Goal: Download file/media

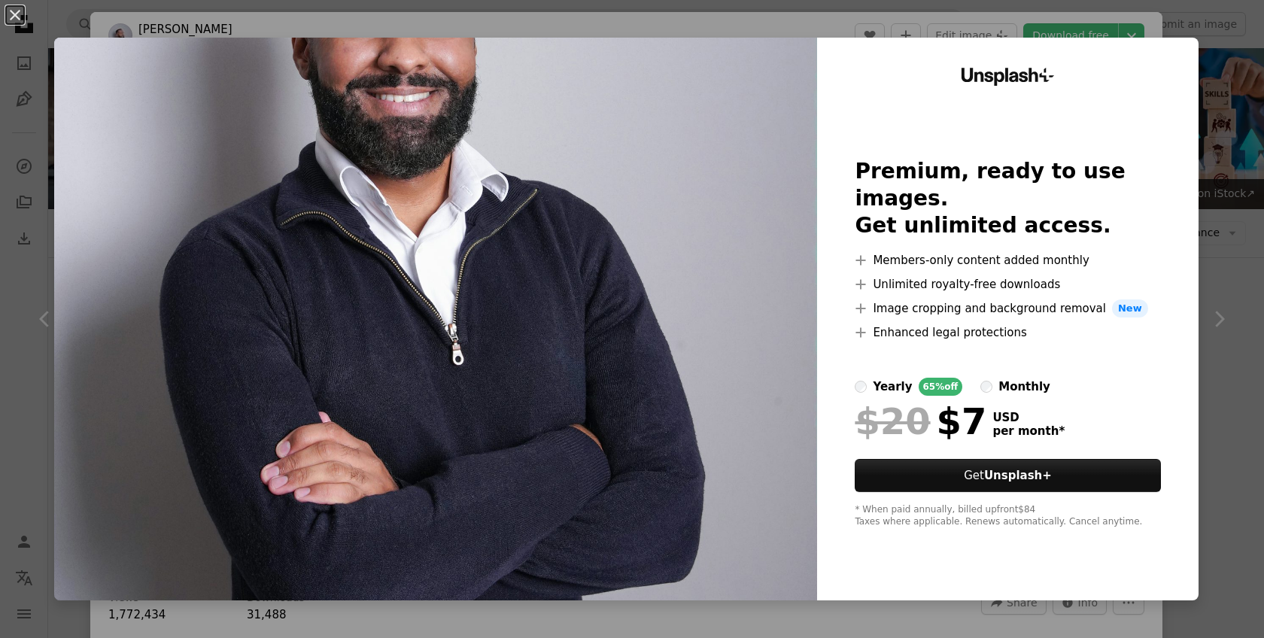
scroll to position [1015, 0]
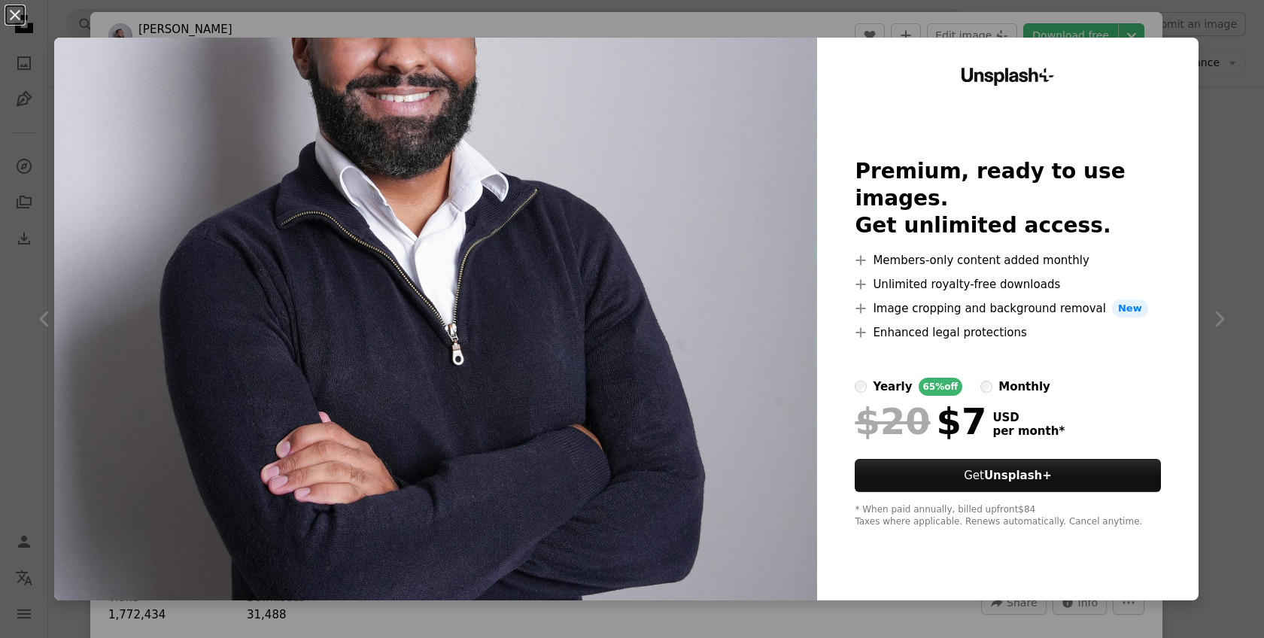
click at [1261, 196] on div "An X shape Unsplash+ Premium, ready to use images. Get unlimited access. A plus…" at bounding box center [632, 319] width 1264 height 638
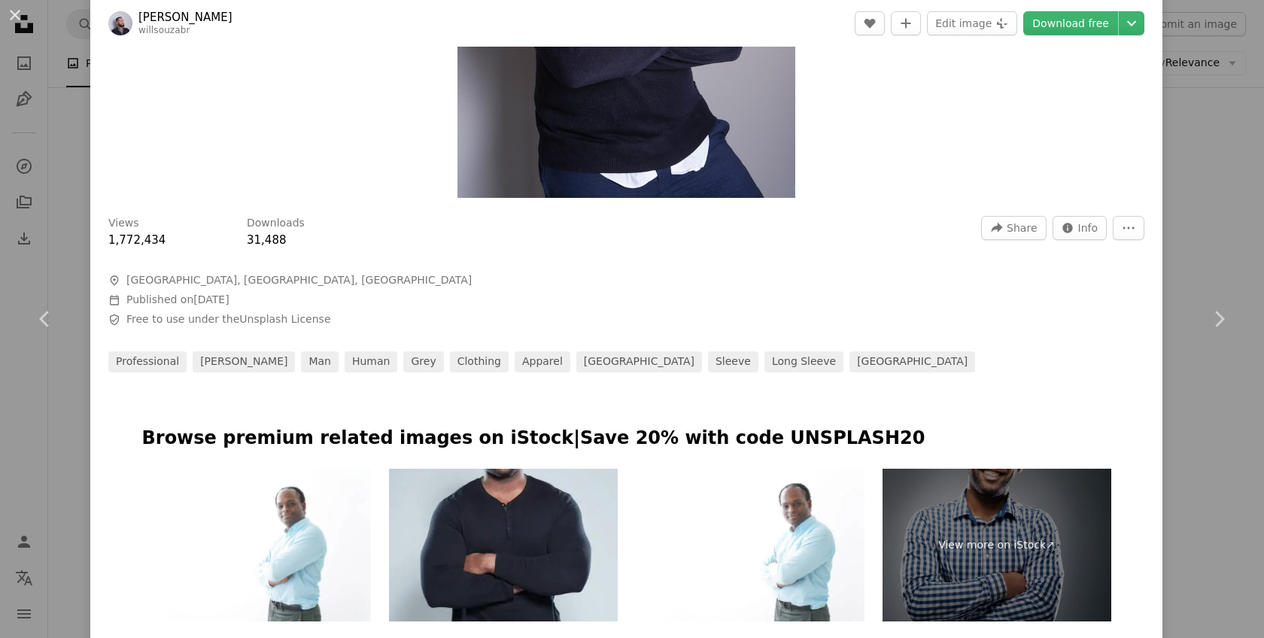
scroll to position [374, 0]
click at [1089, 227] on span "Info" at bounding box center [1088, 228] width 20 height 23
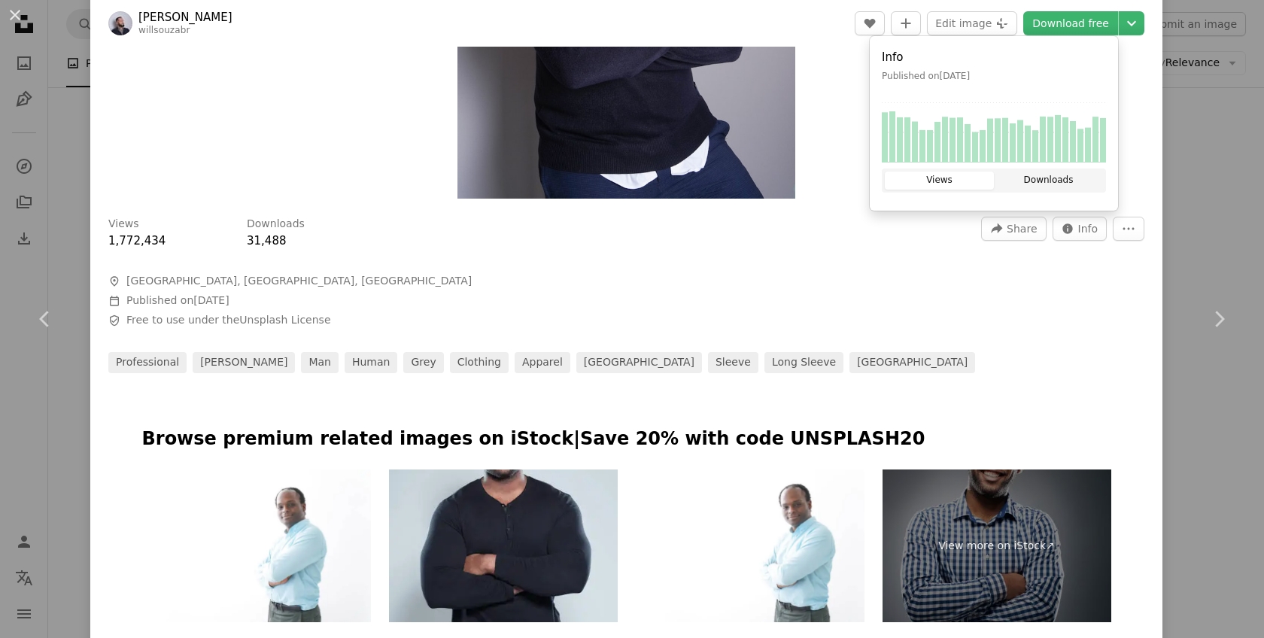
click at [1050, 185] on button "Downloads" at bounding box center [1048, 180] width 109 height 18
click at [1141, 236] on button "More Actions" at bounding box center [1128, 229] width 32 height 24
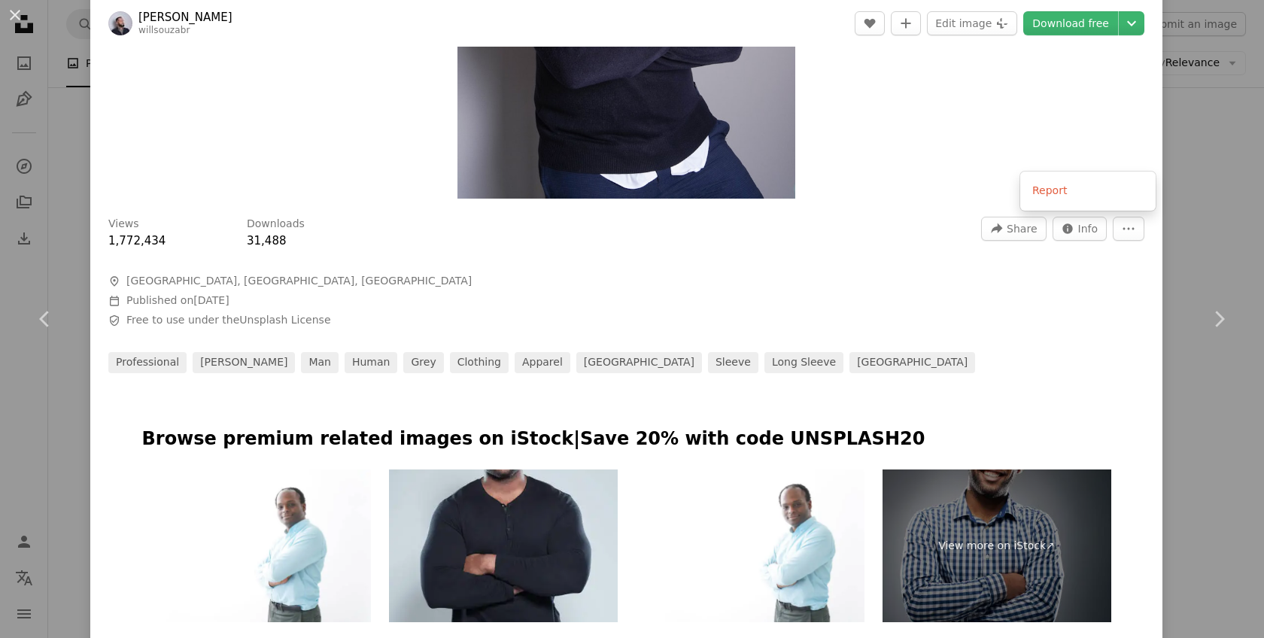
click at [735, 275] on dialog "An X shape Chevron left Chevron right [PERSON_NAME] willsouzabr A heart A plus …" at bounding box center [632, 319] width 1264 height 638
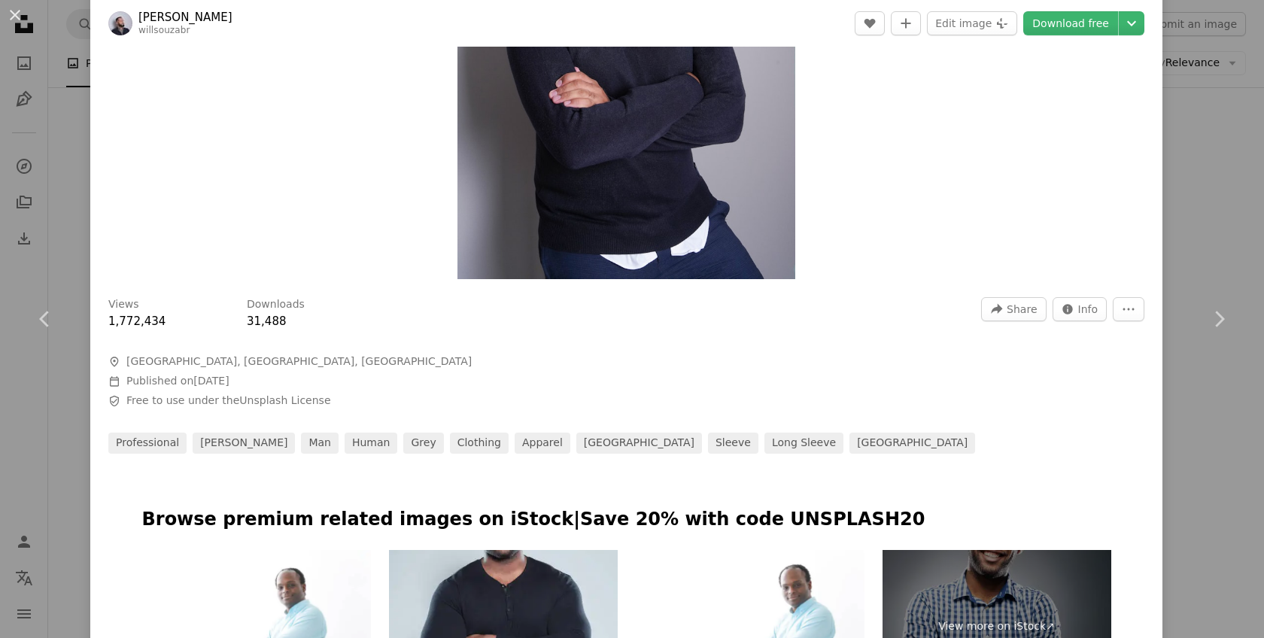
scroll to position [0, 0]
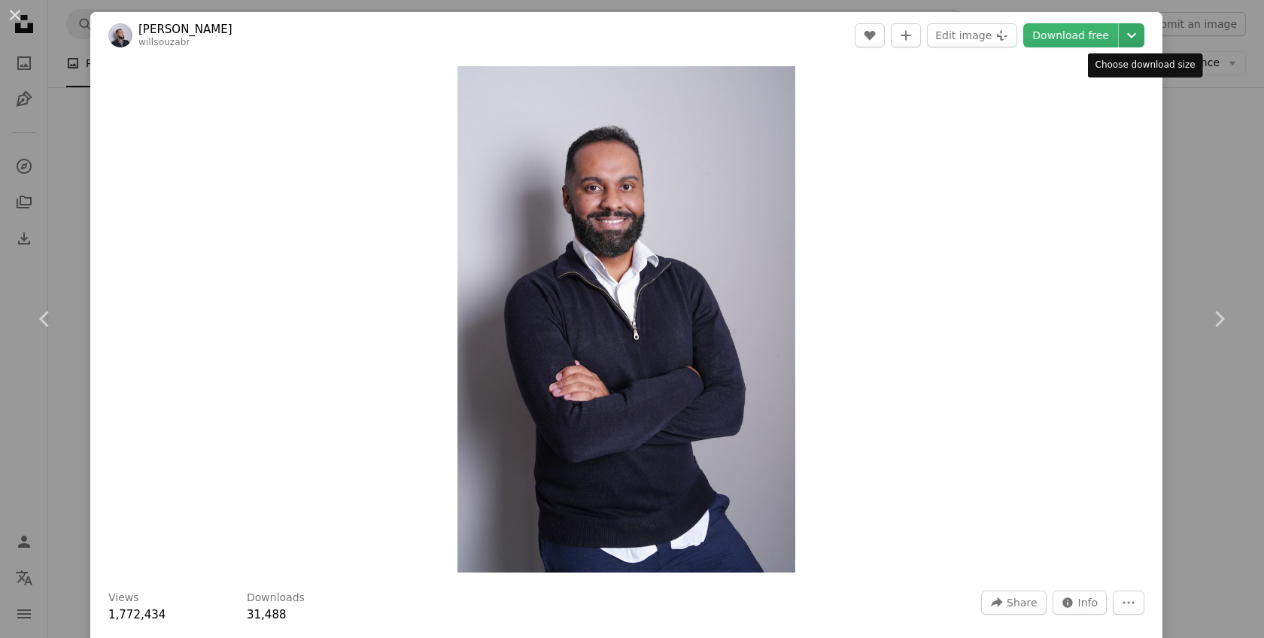
click at [1138, 33] on icon "Chevron down" at bounding box center [1131, 35] width 24 height 18
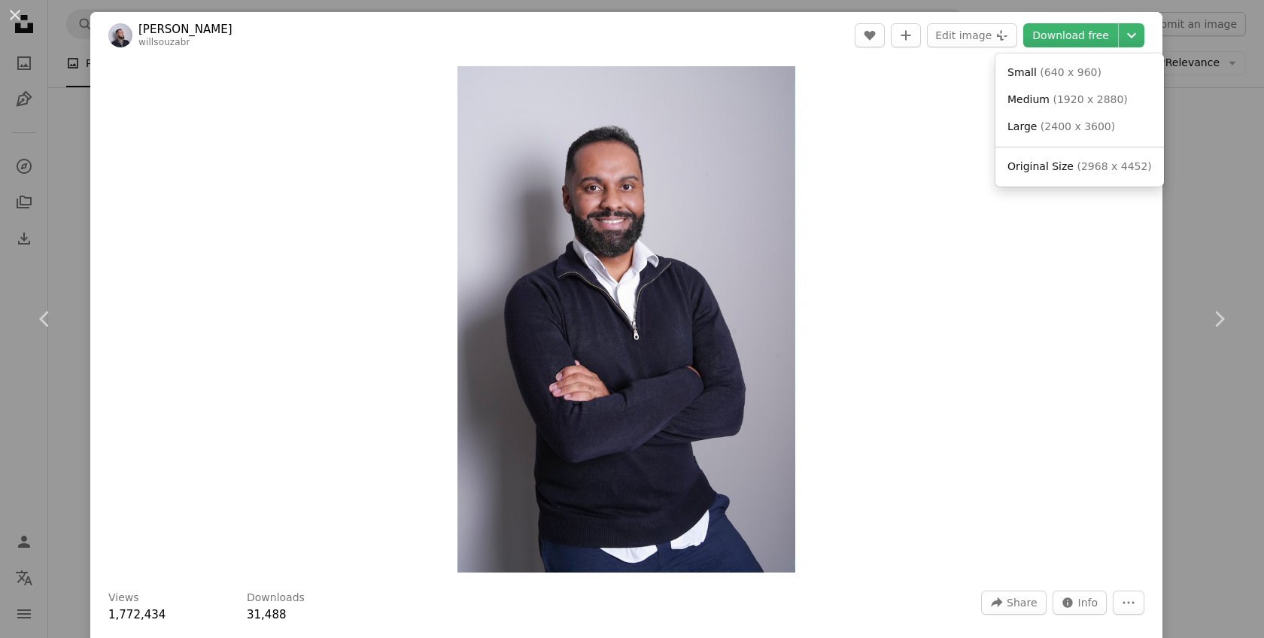
click at [909, 106] on dialog "An X shape Chevron left Chevron right [PERSON_NAME] willsouzabr A heart A plus …" at bounding box center [632, 319] width 1264 height 638
click at [1240, 183] on div "An X shape Chevron left Chevron right [PERSON_NAME] willsouzabr A heart A plus …" at bounding box center [632, 319] width 1264 height 638
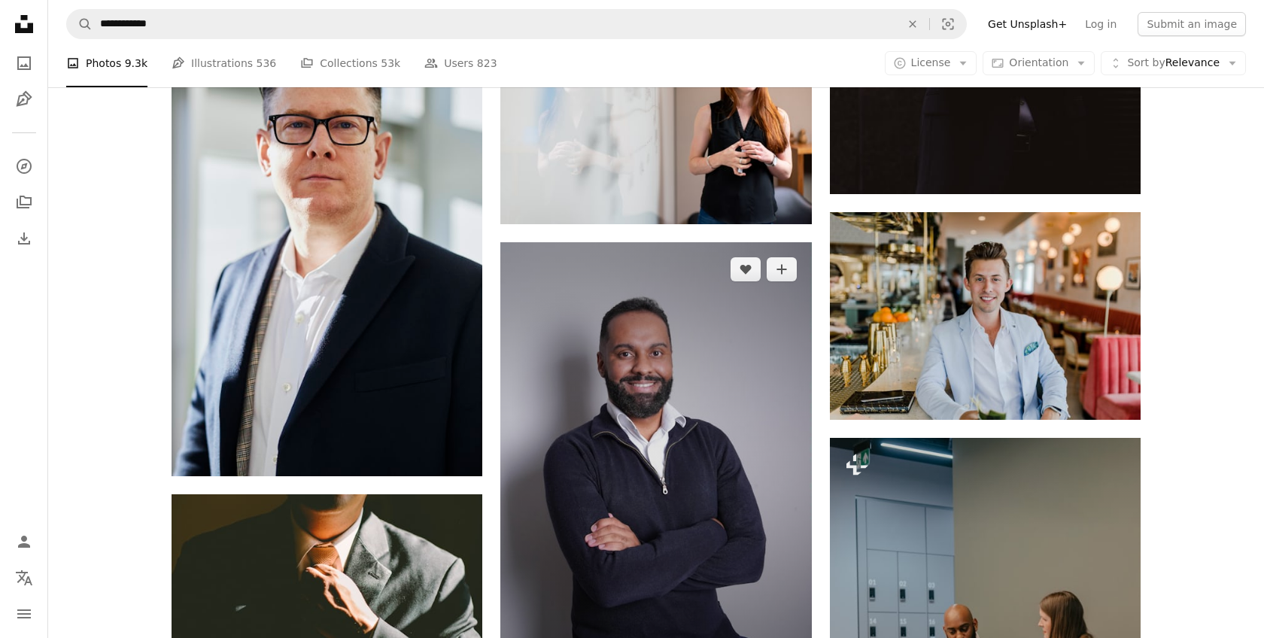
scroll to position [1087, 0]
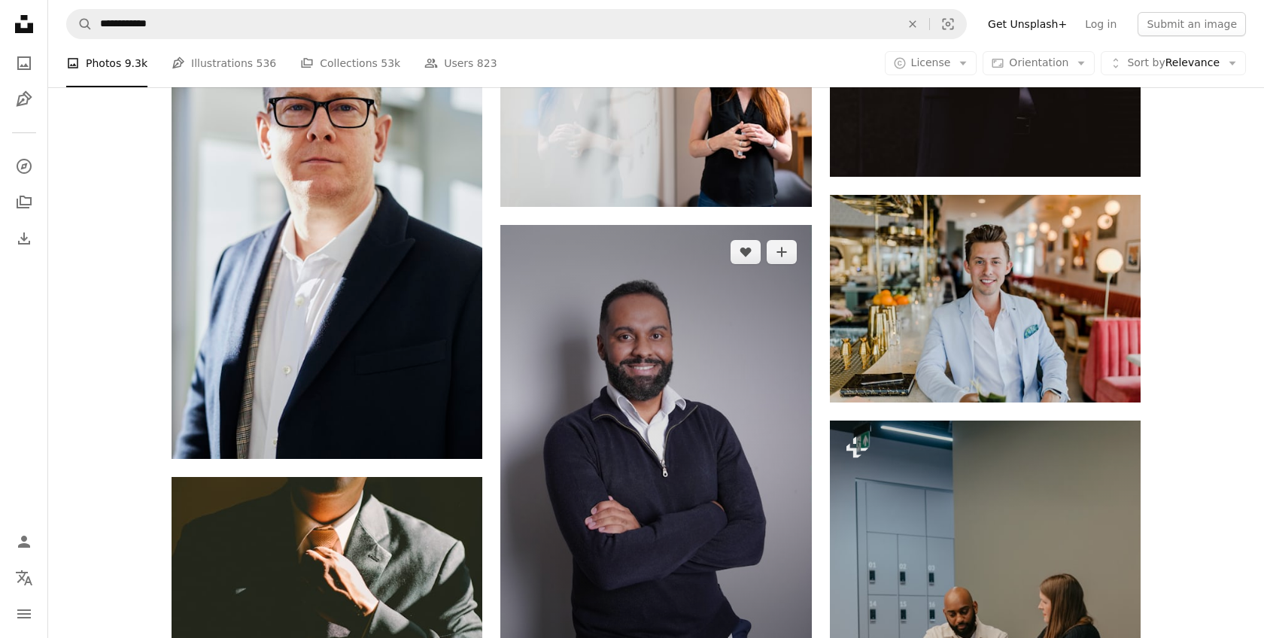
click at [663, 351] on img at bounding box center [655, 458] width 311 height 466
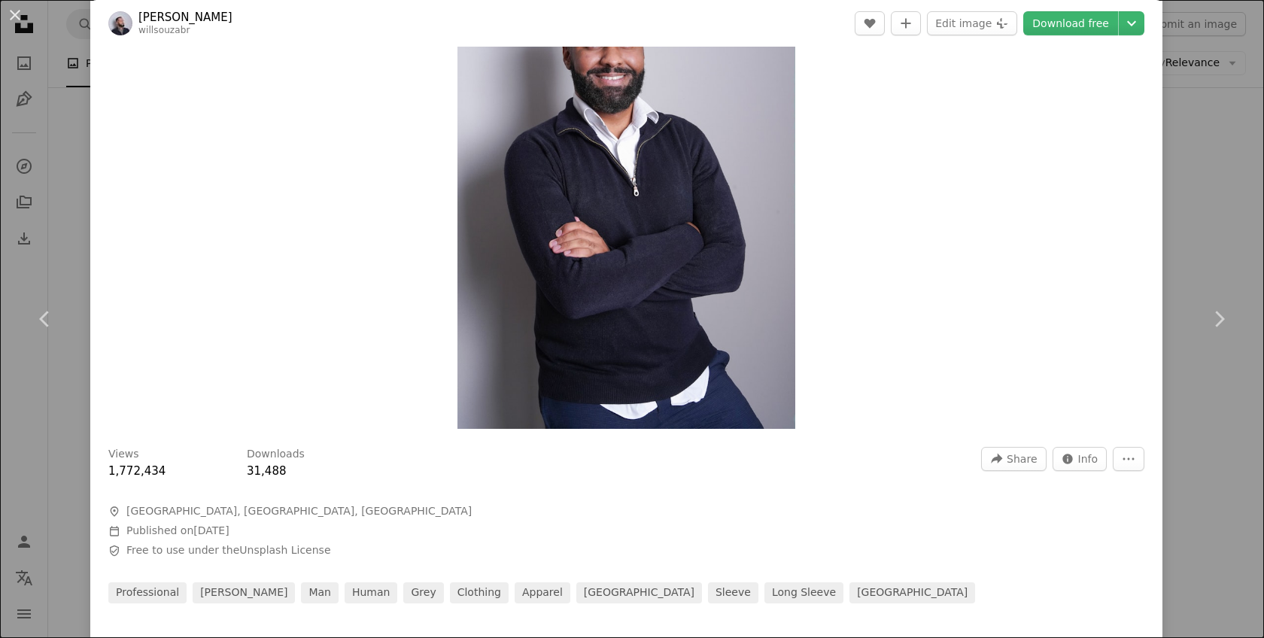
scroll to position [129, 0]
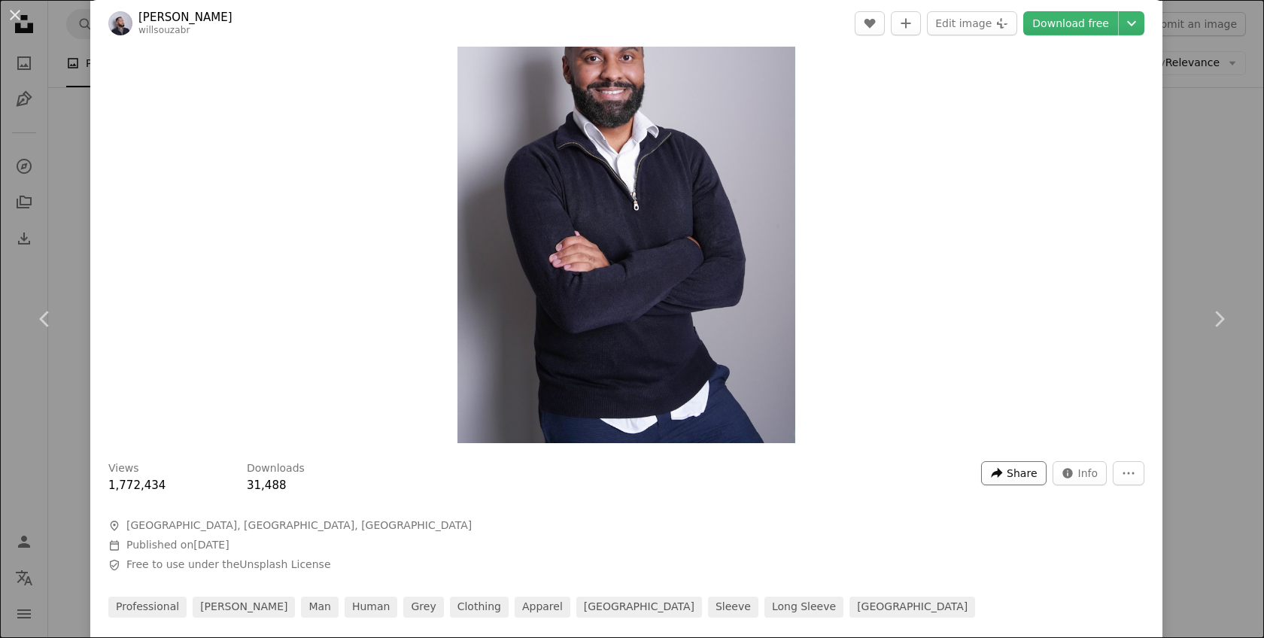
click at [1035, 478] on span "Share" at bounding box center [1021, 473] width 30 height 23
click at [994, 426] on div "A URL sharing icon (chains) Copy link" at bounding box center [990, 435] width 123 height 27
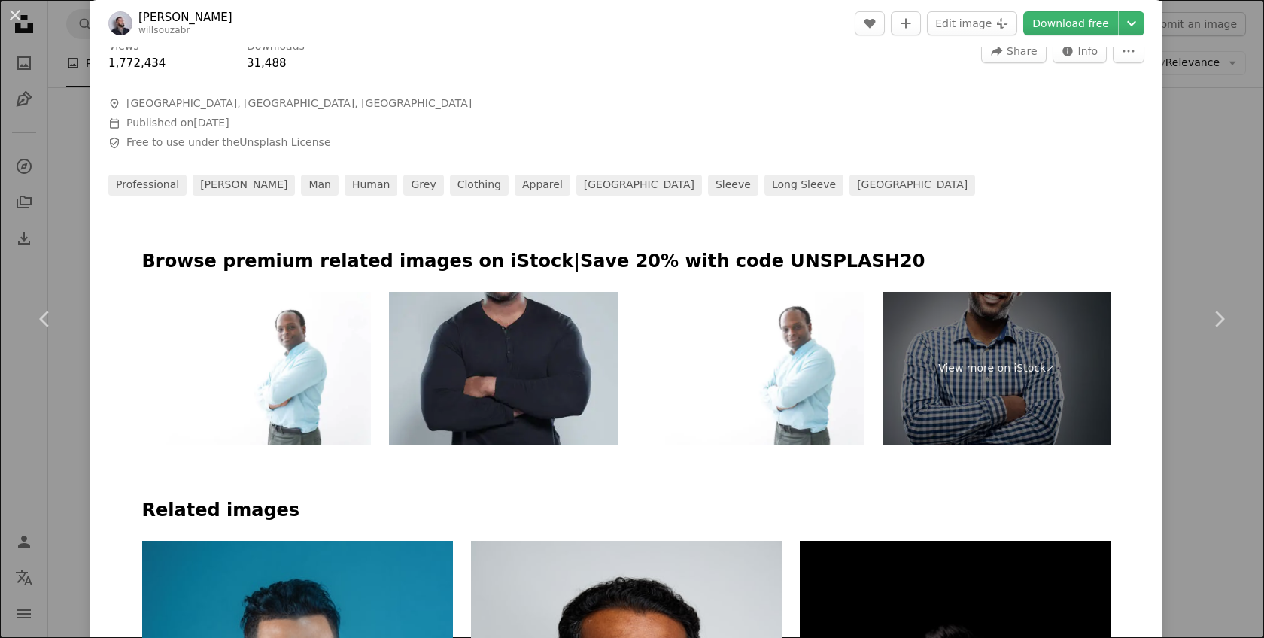
scroll to position [444, 0]
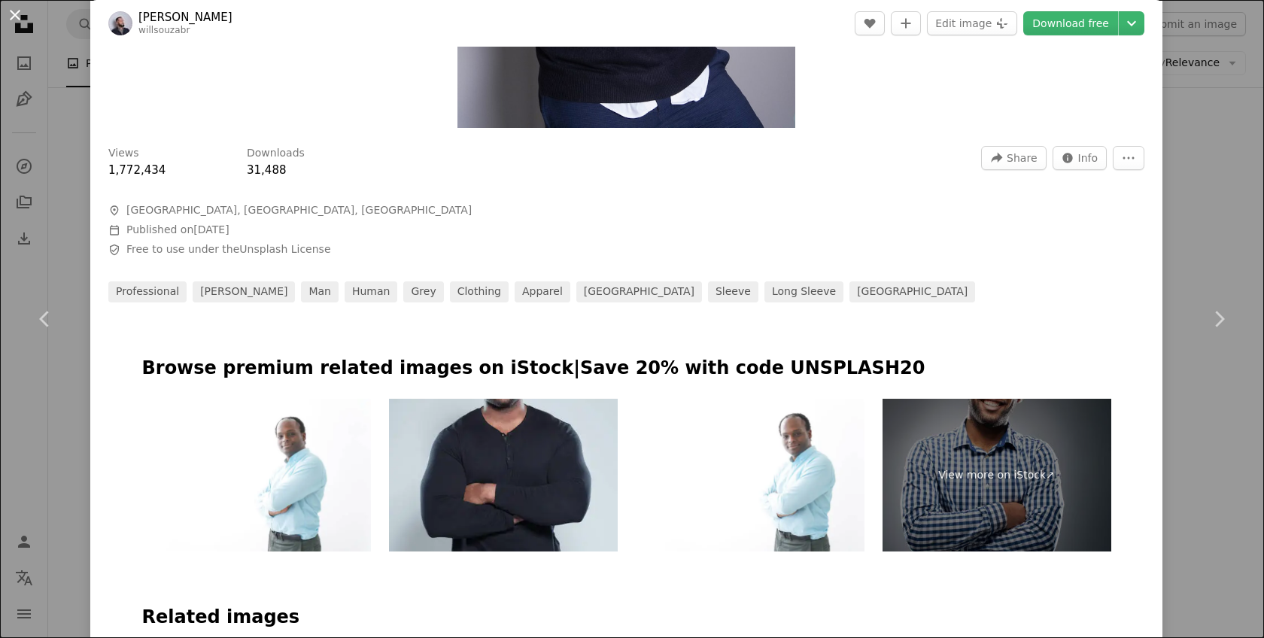
click at [24, 24] on button "An X shape" at bounding box center [15, 15] width 18 height 18
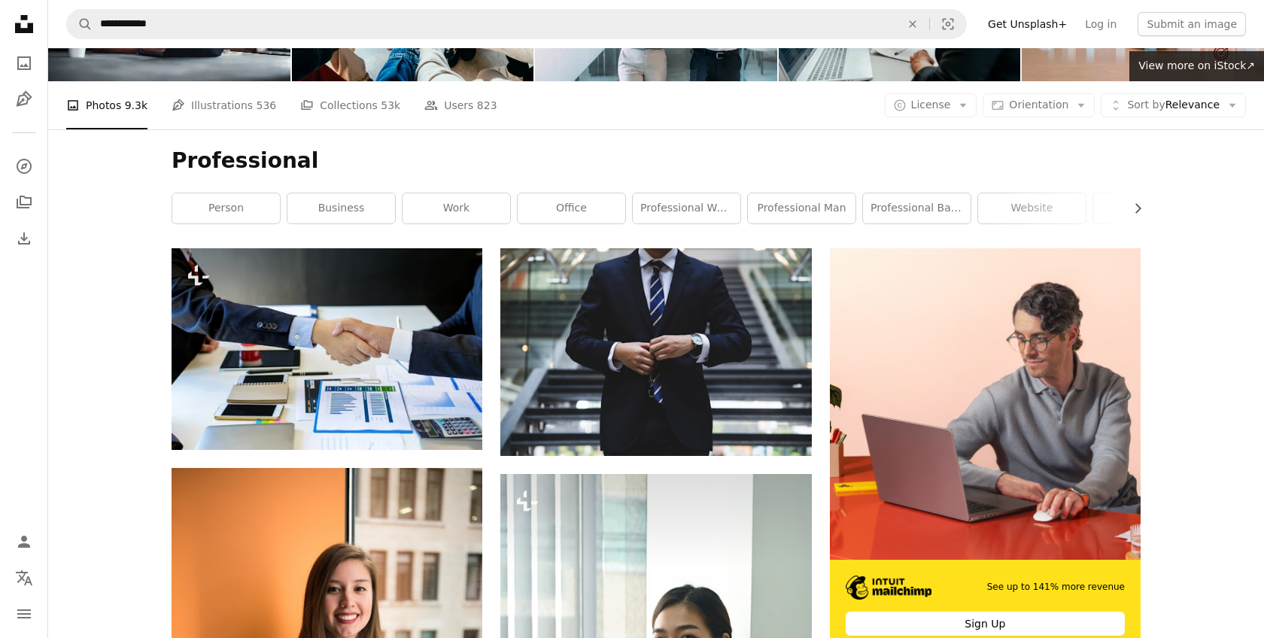
scroll to position [122, 0]
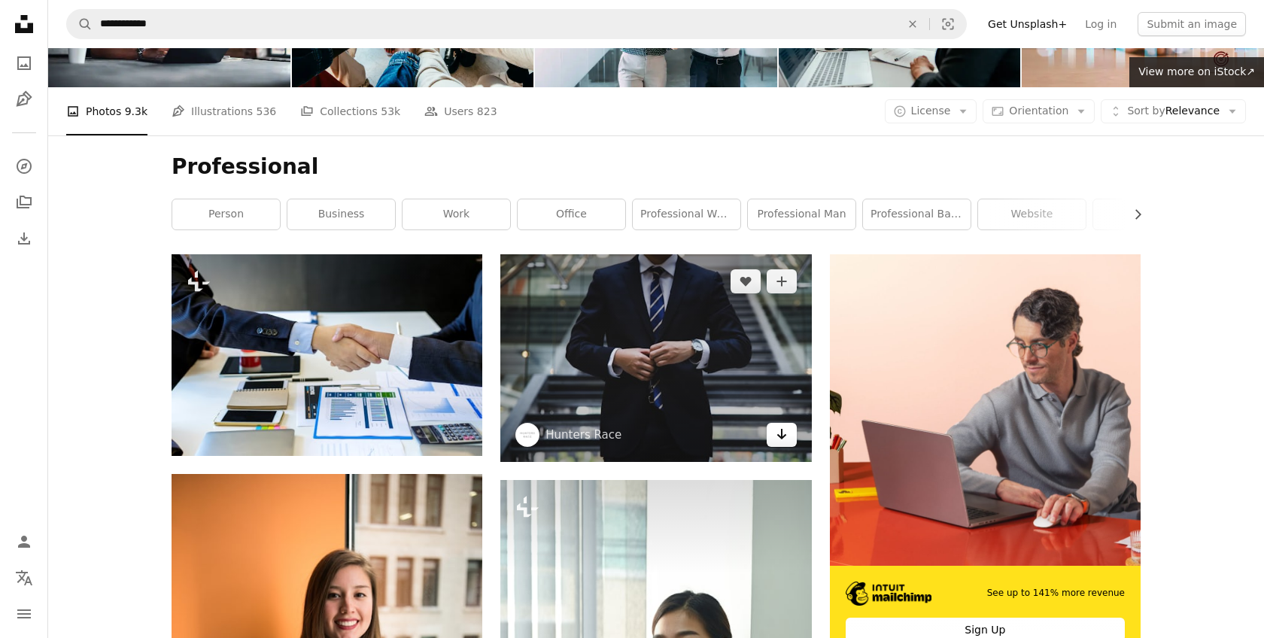
click at [774, 435] on link "Arrow pointing down" at bounding box center [781, 435] width 30 height 24
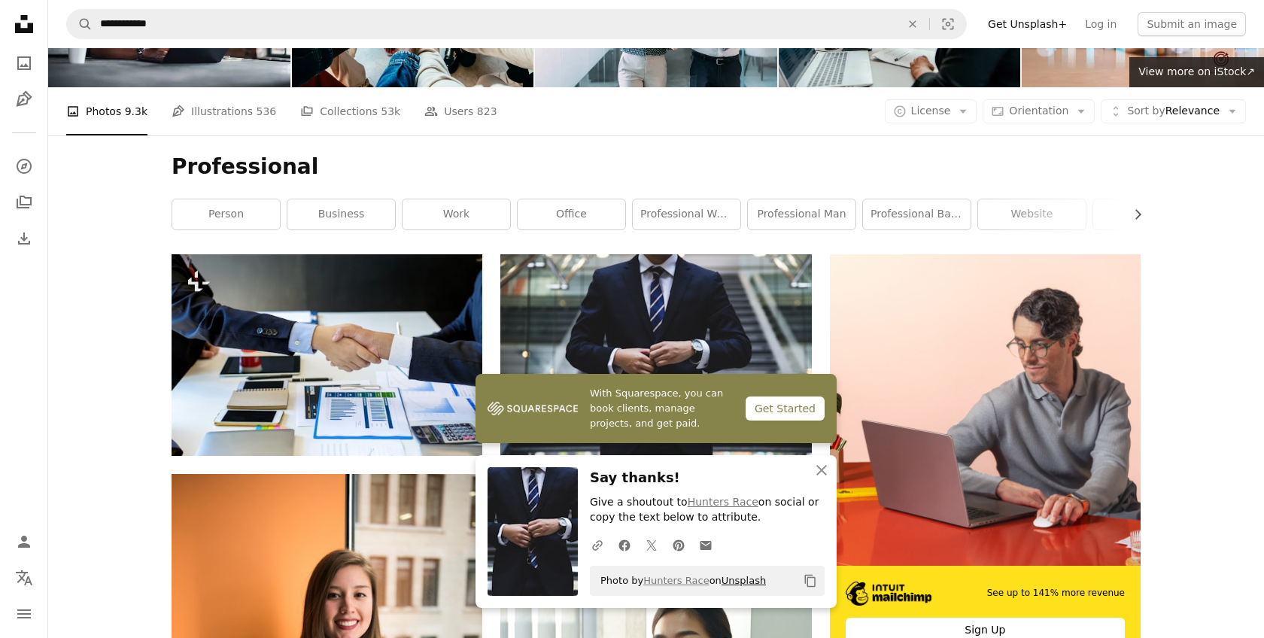
click at [739, 575] on link "Unsplash" at bounding box center [743, 580] width 44 height 11
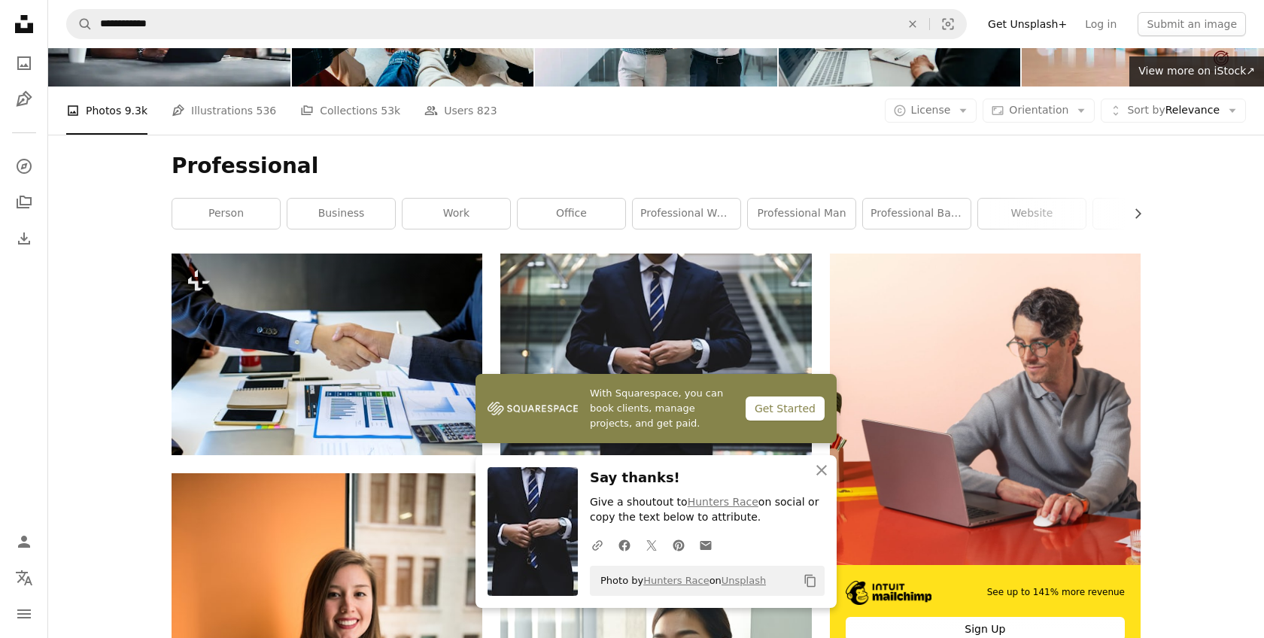
scroll to position [218, 0]
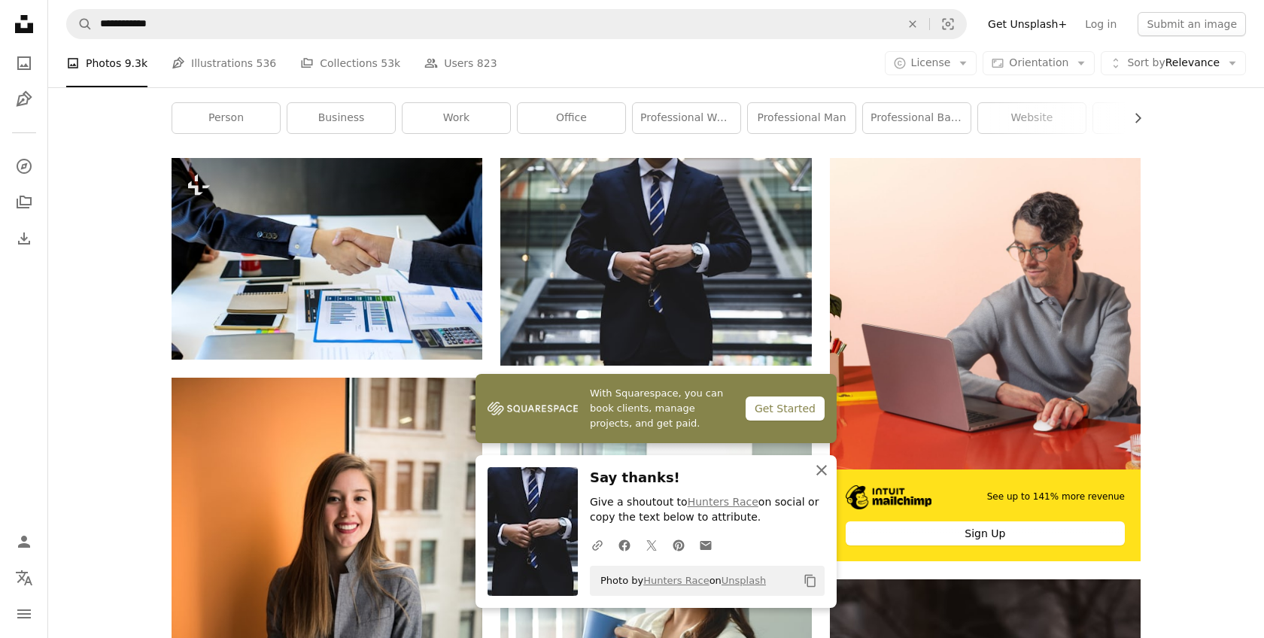
click at [824, 469] on icon "An X shape" at bounding box center [821, 470] width 18 height 18
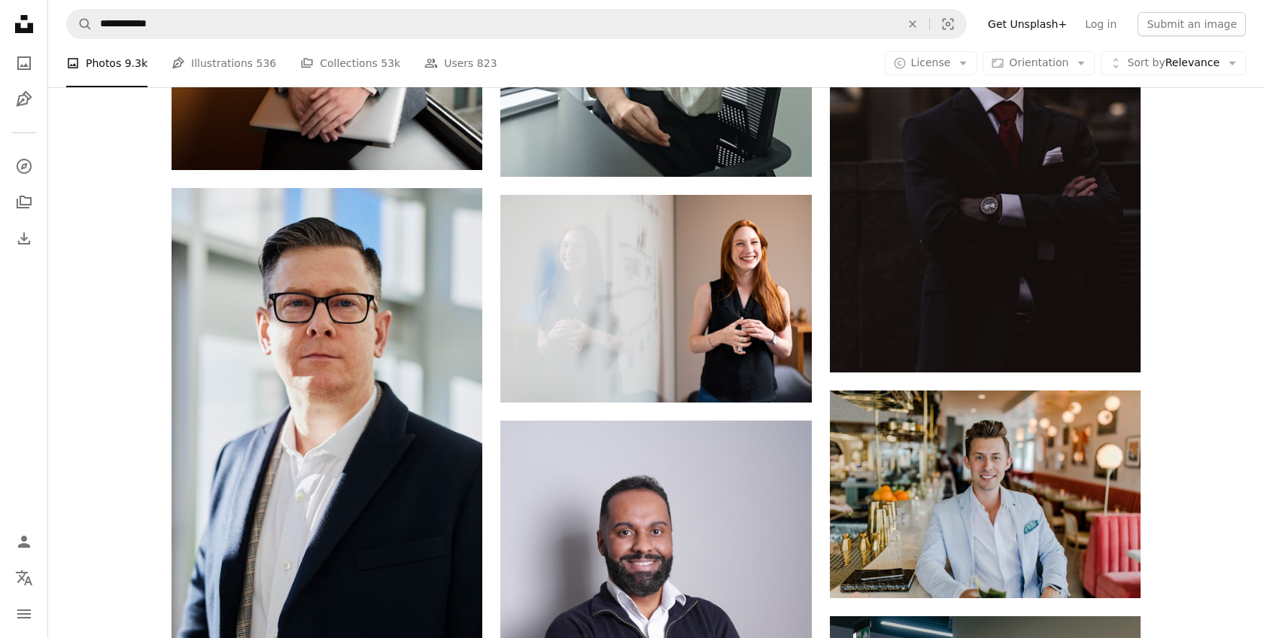
scroll to position [878, 0]
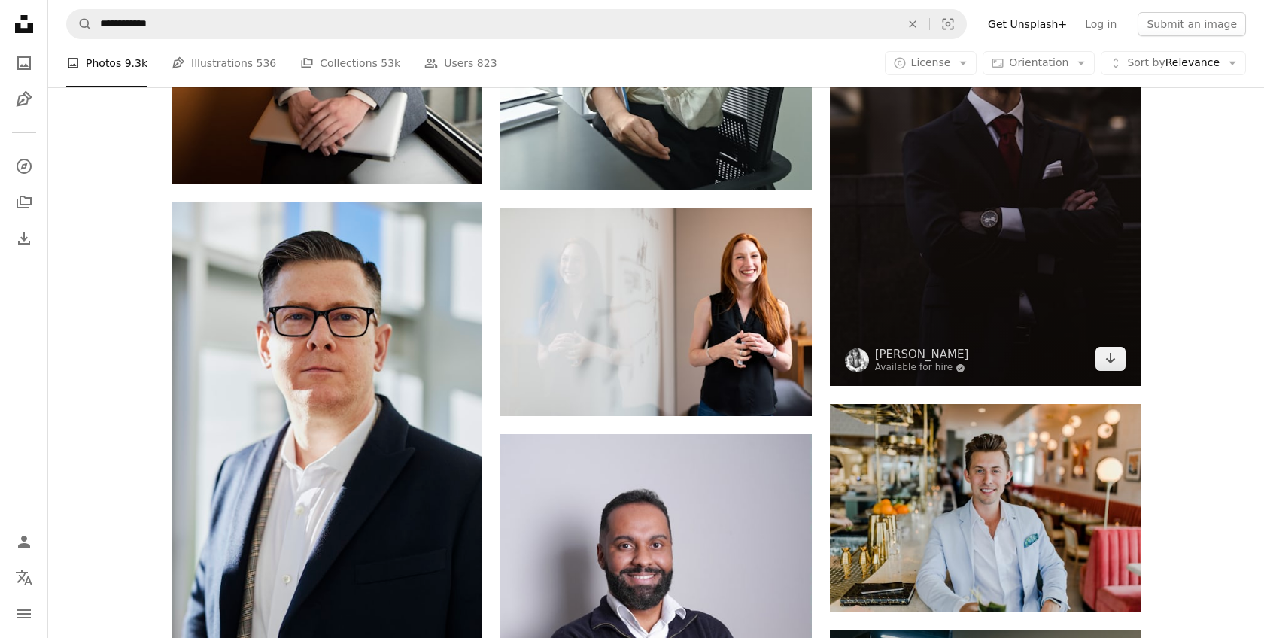
click at [997, 116] on img at bounding box center [985, 153] width 311 height 466
